Goal: Information Seeking & Learning: Learn about a topic

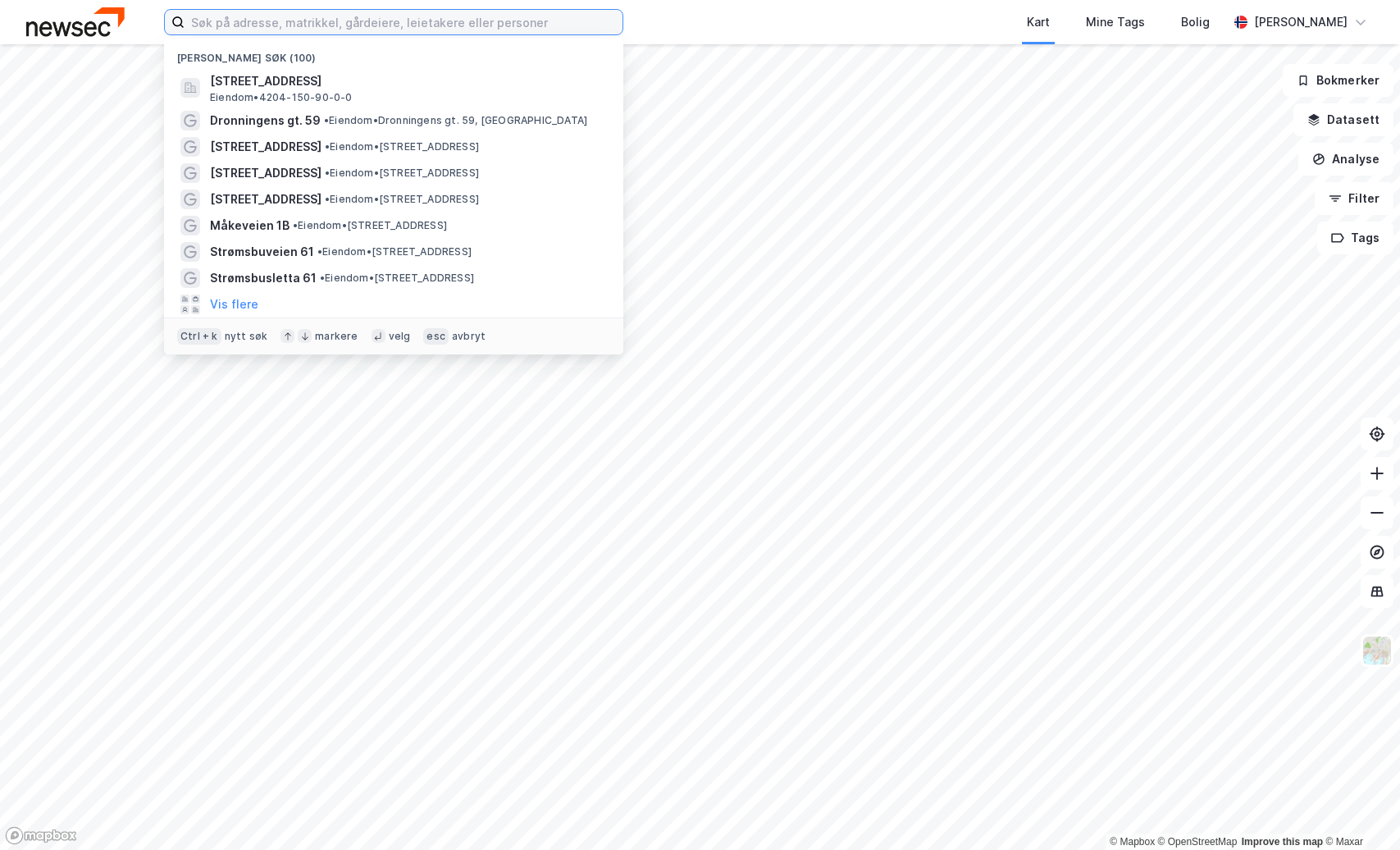
click at [466, 20] on input at bounding box center [404, 22] width 438 height 25
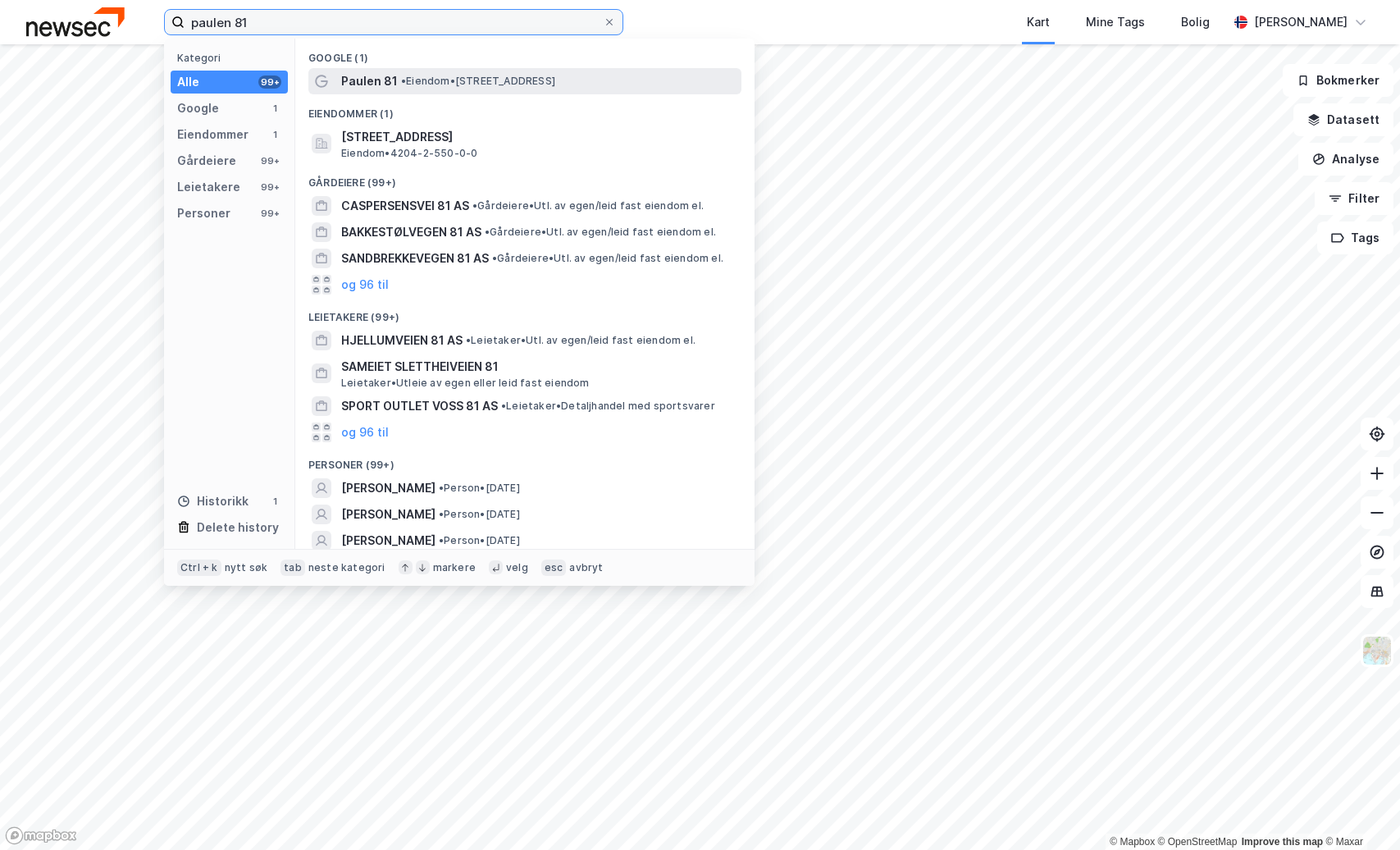
type input "paulen 81"
click at [444, 83] on span "• Eiendom • [STREET_ADDRESS]" at bounding box center [478, 81] width 155 height 13
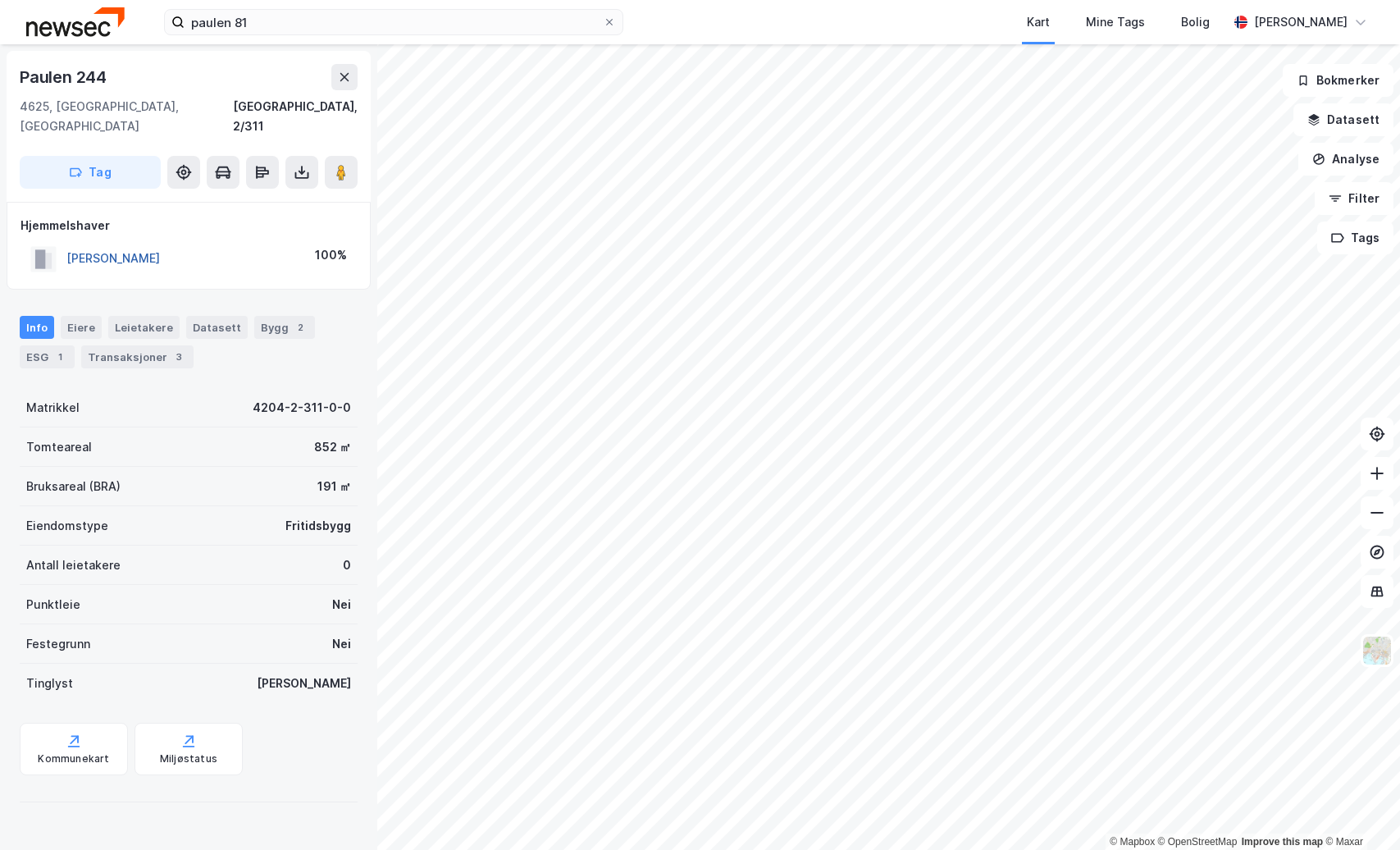
click at [0, 0] on button "[PERSON_NAME]" at bounding box center [0, 0] width 0 height 0
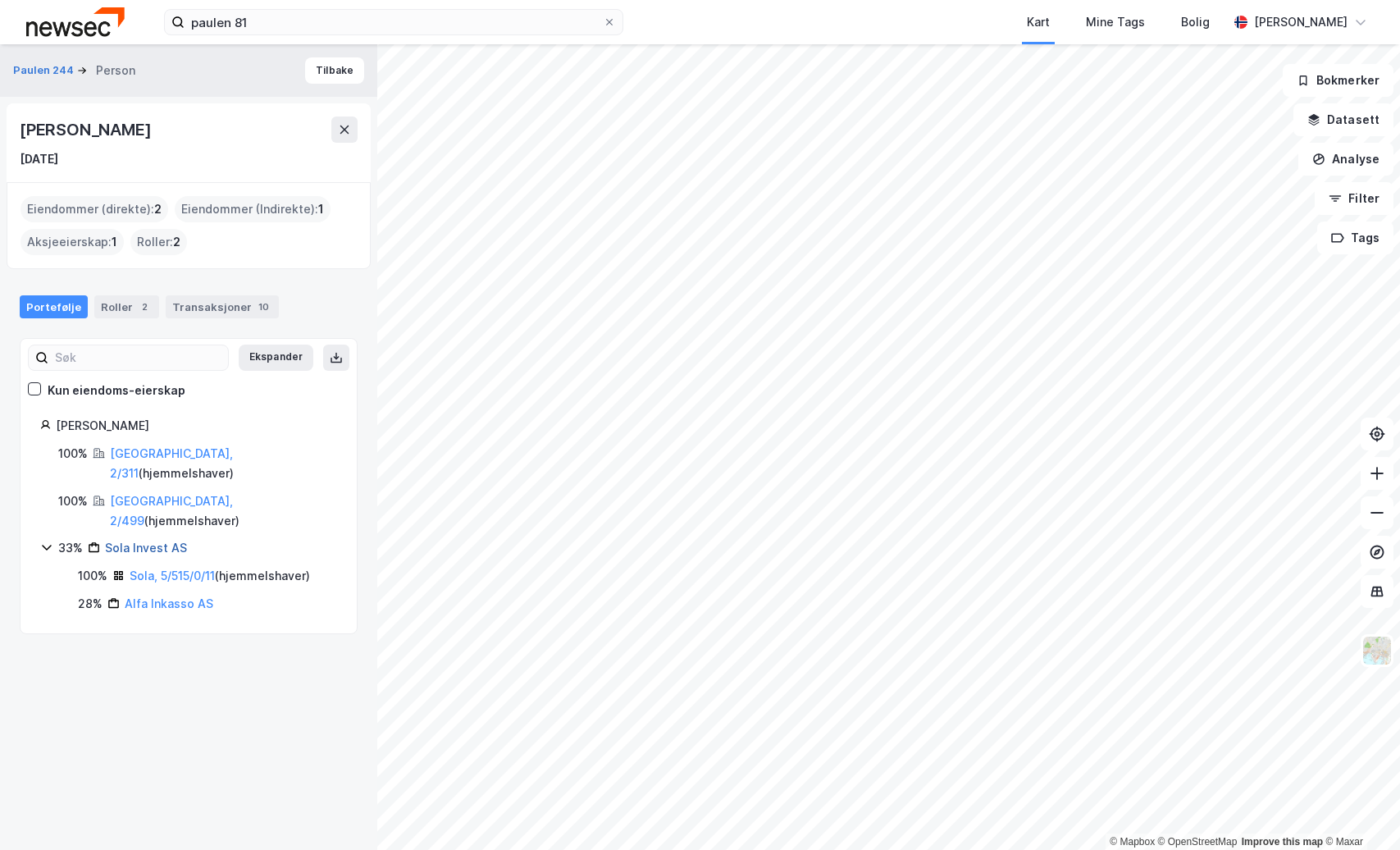
click at [156, 541] on link "Sola Invest AS" at bounding box center [145, 547] width 82 height 14
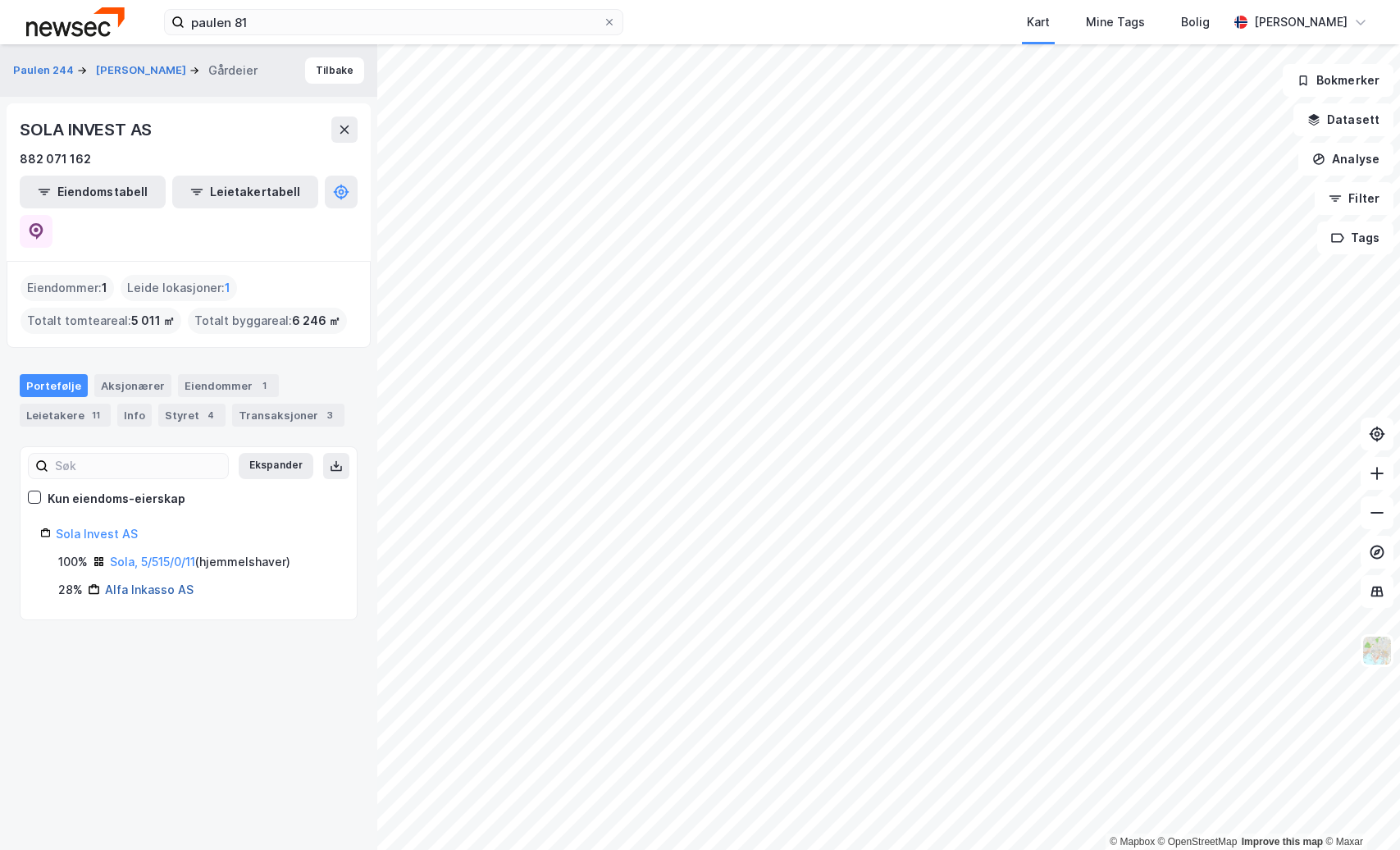
click at [137, 583] on link "Alfa Inkasso AS" at bounding box center [148, 589] width 88 height 14
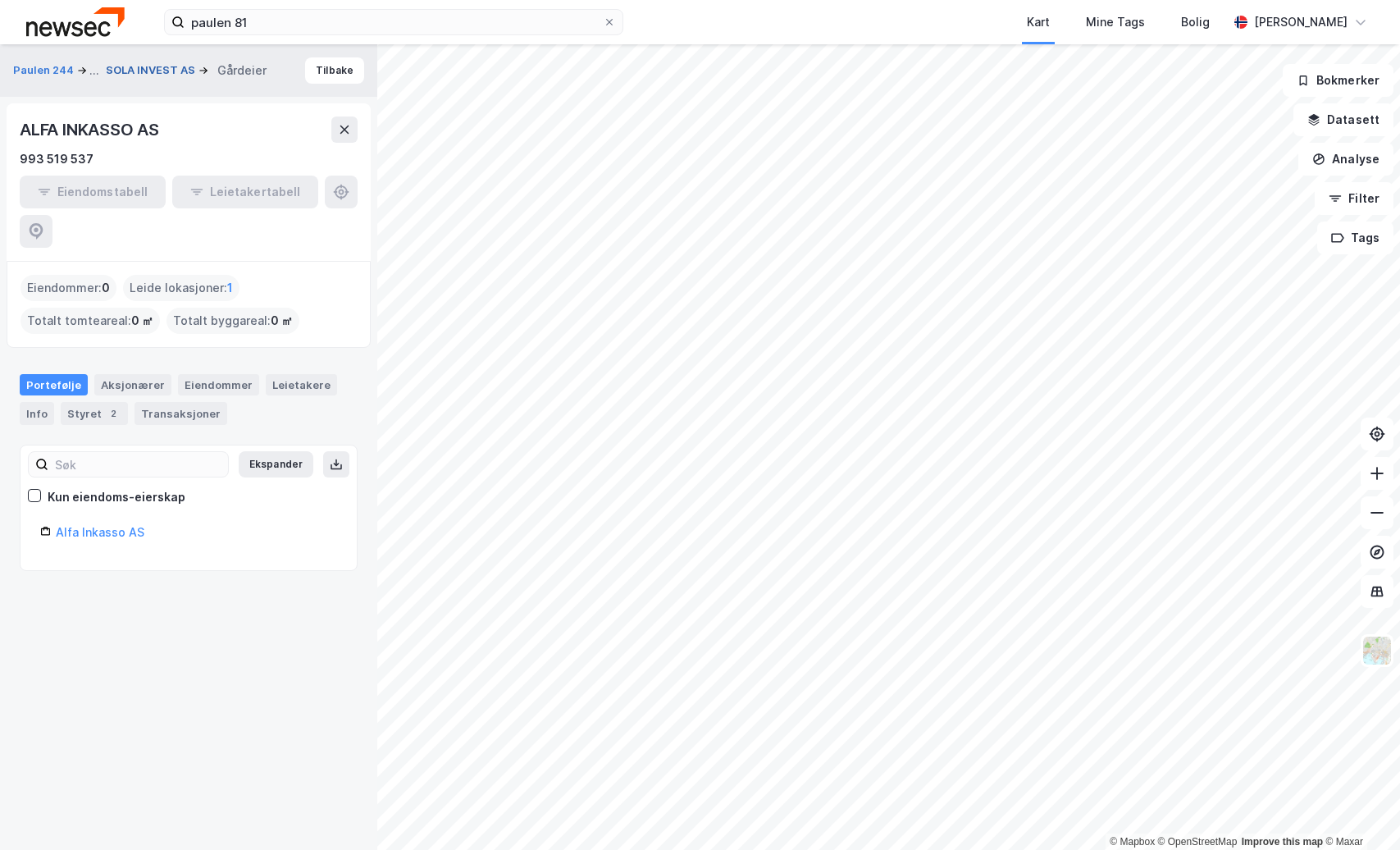
click at [159, 71] on button "SOLA INVEST AS" at bounding box center [152, 71] width 93 height 16
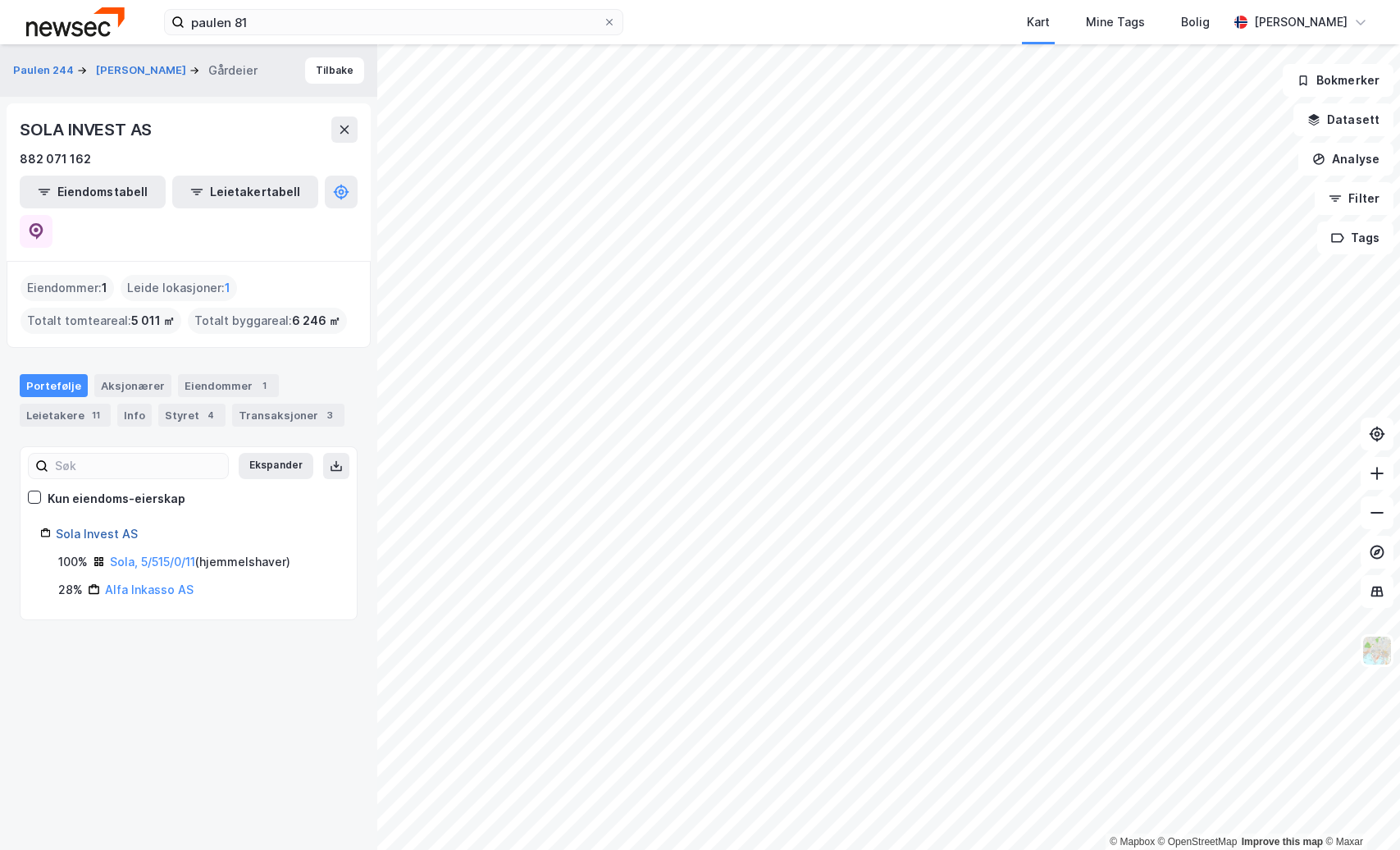
click at [105, 526] on link "Sola Invest AS" at bounding box center [96, 533] width 82 height 14
click at [78, 404] on div "Leietakere 11" at bounding box center [65, 415] width 91 height 23
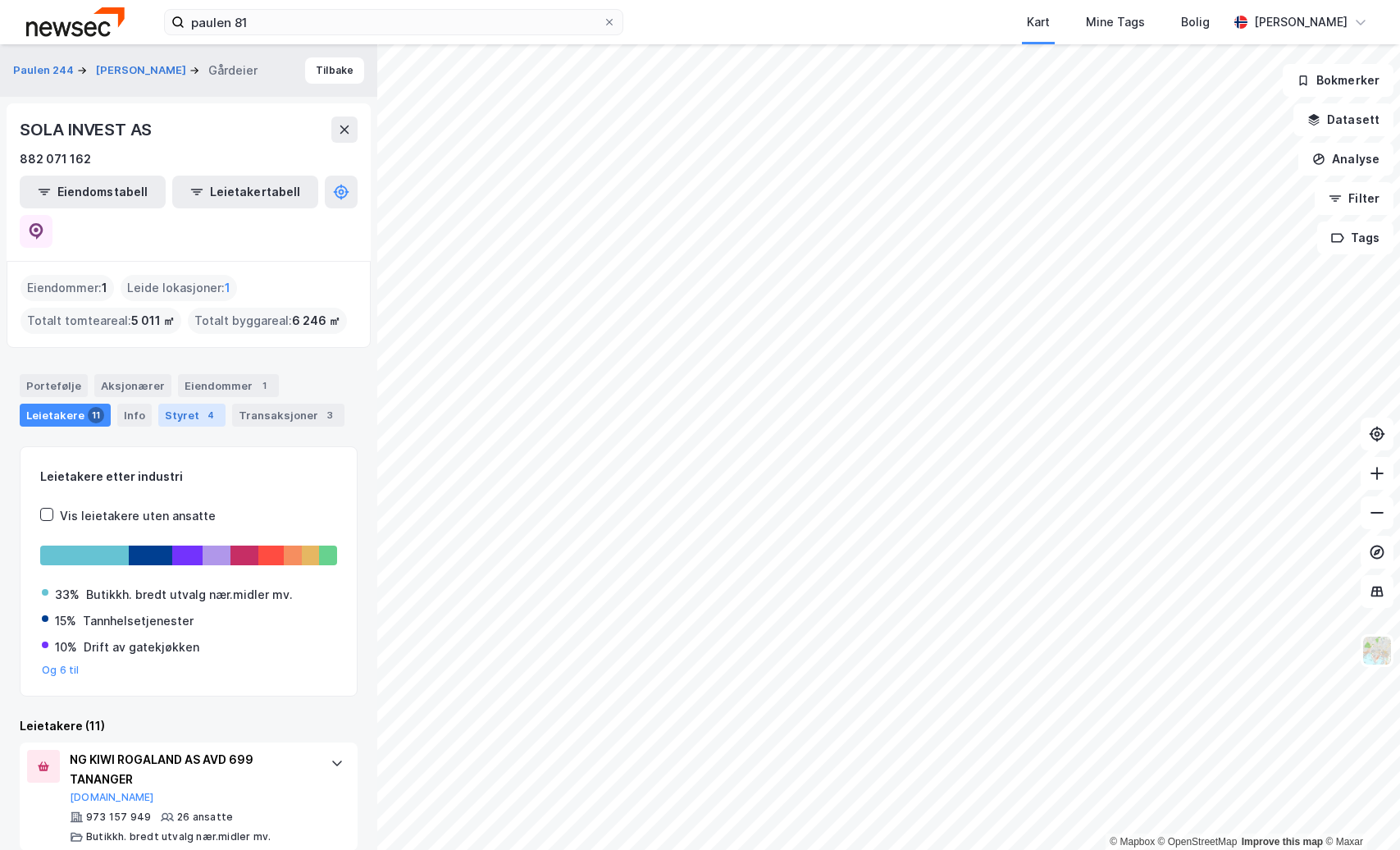
click at [176, 404] on div "Styret 4" at bounding box center [192, 415] width 67 height 23
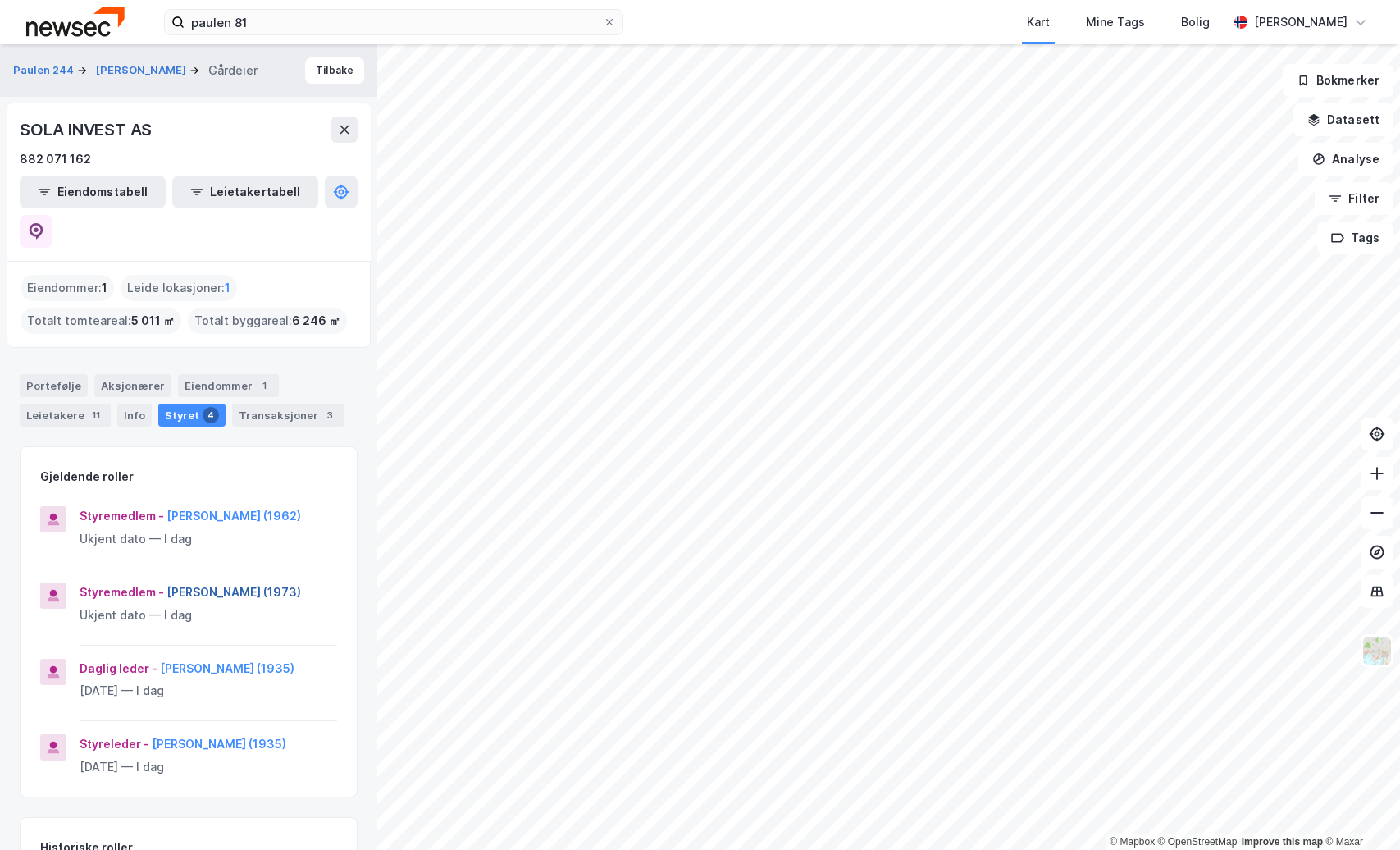
click at [0, 0] on button "[PERSON_NAME] (1973)" at bounding box center [0, 0] width 0 height 0
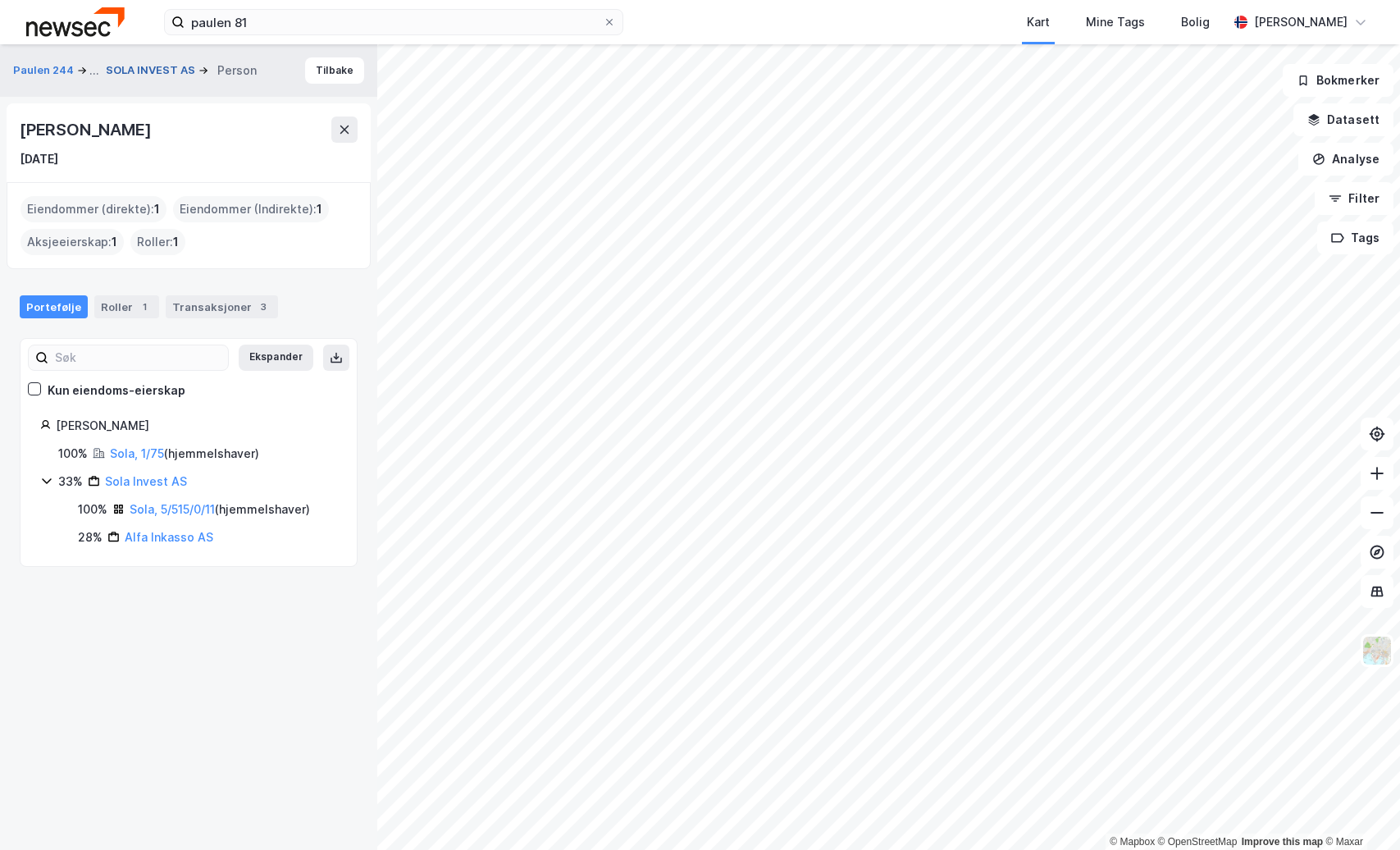
click at [145, 69] on button "SOLA INVEST AS" at bounding box center [152, 71] width 93 height 16
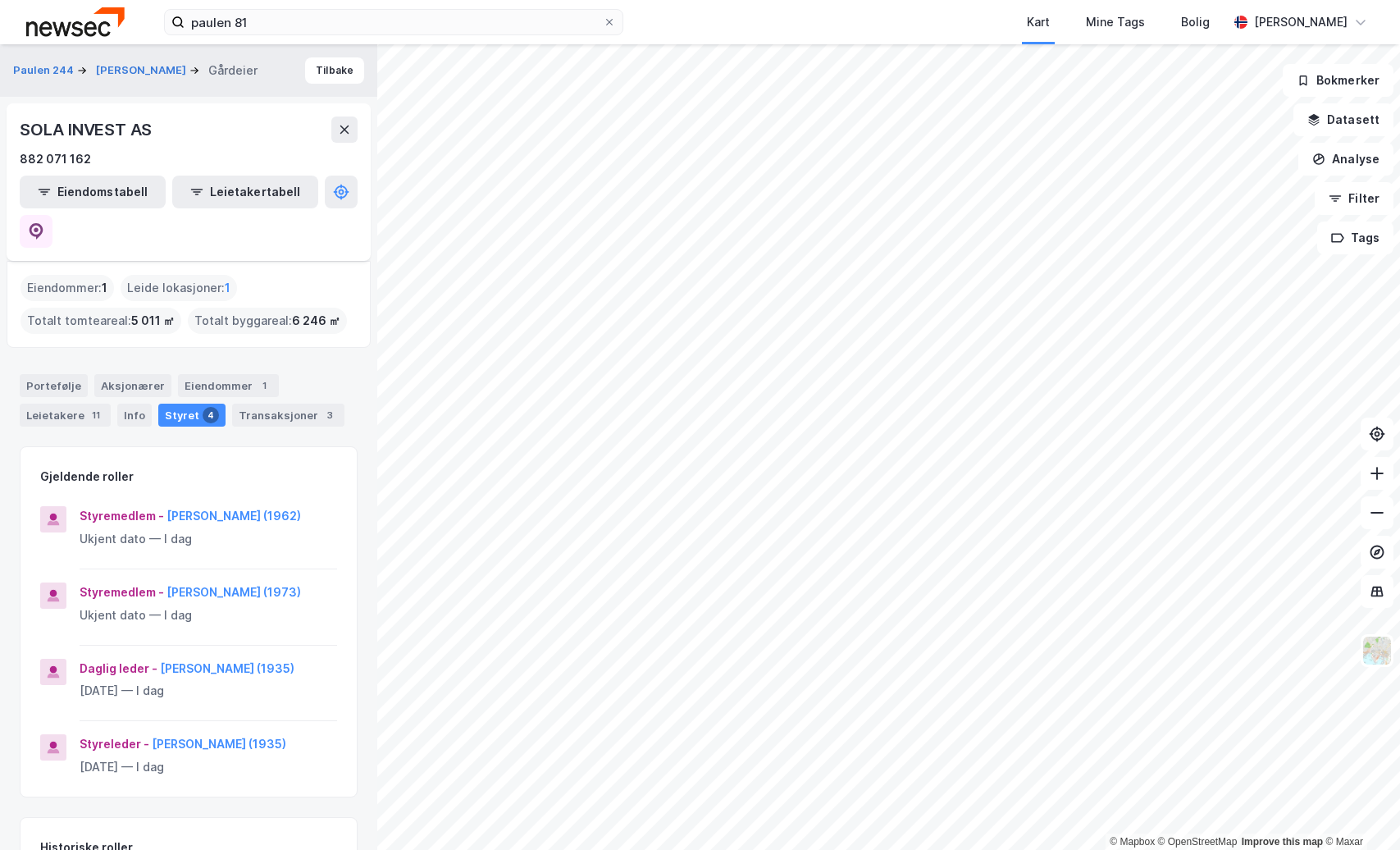
scroll to position [122, 0]
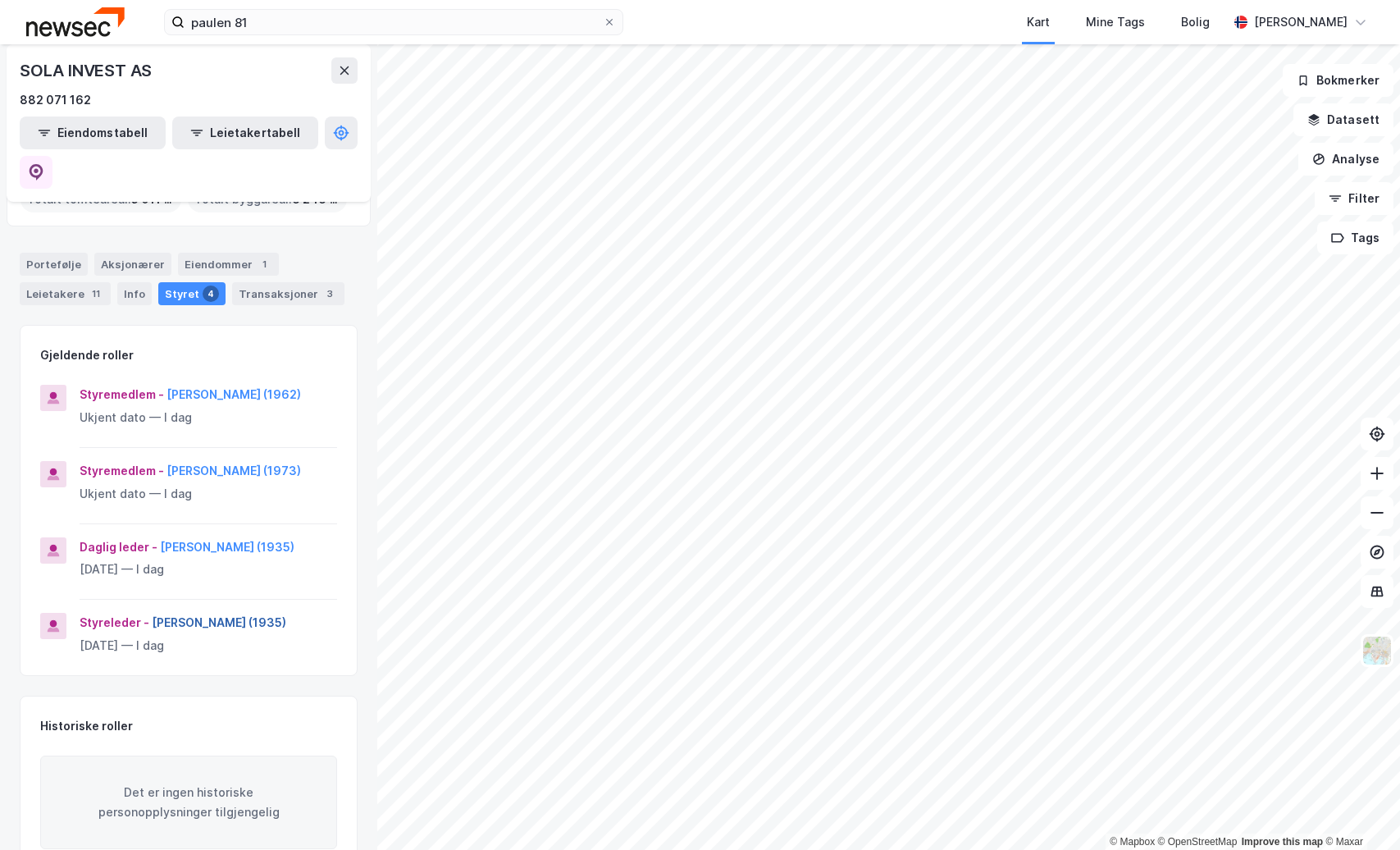
click at [0, 0] on button "[PERSON_NAME] (1935)" at bounding box center [0, 0] width 0 height 0
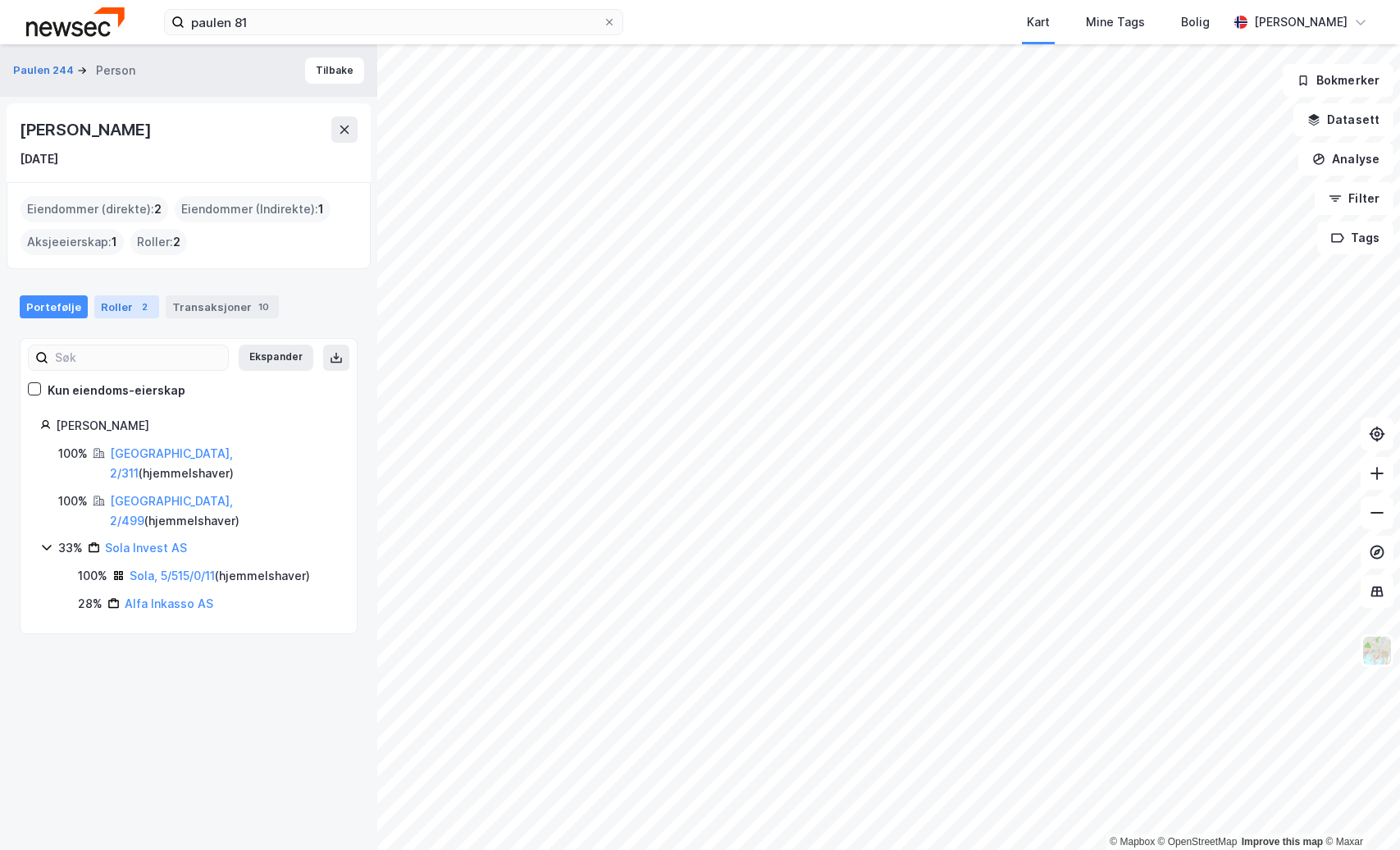
click at [124, 307] on div "Roller 2" at bounding box center [126, 306] width 65 height 23
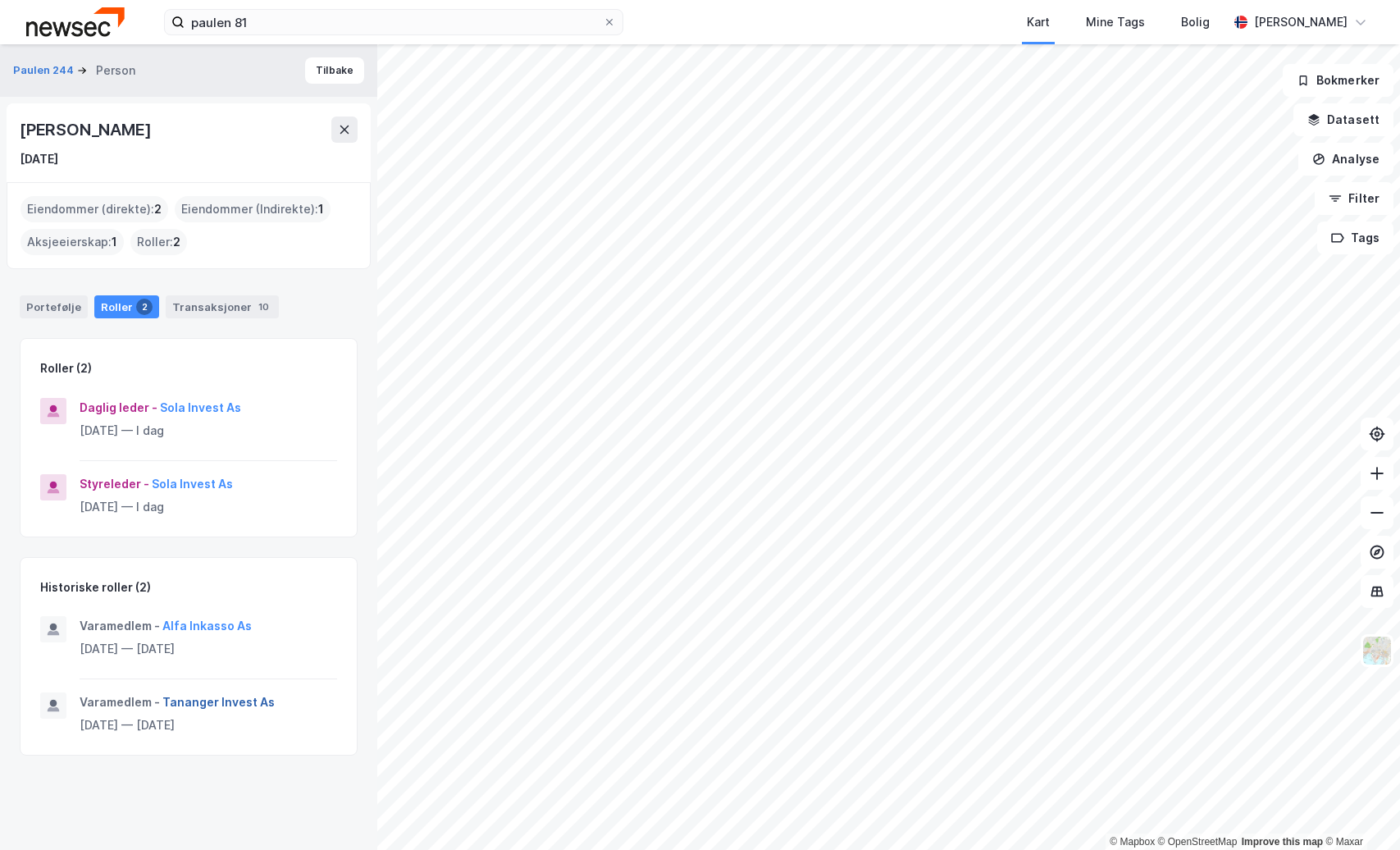
click at [0, 0] on button "Tananger Invest As" at bounding box center [0, 0] width 0 height 0
